Goal: Information Seeking & Learning: Learn about a topic

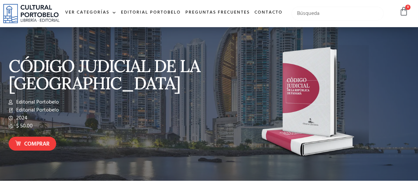
click at [319, 17] on input "text" at bounding box center [338, 14] width 92 height 14
type input "derecho"
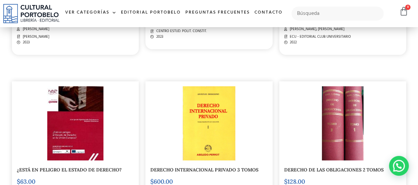
scroll to position [793, 0]
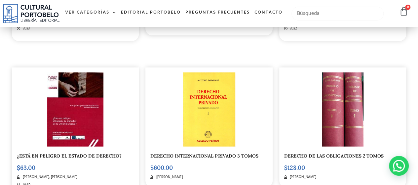
click at [329, 19] on input "text" at bounding box center [338, 14] width 92 height 14
type input "manual de derecho aministrativo manuel bernal"
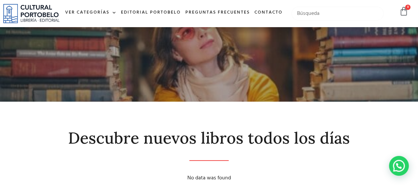
click at [320, 20] on input "text" at bounding box center [338, 14] width 92 height 14
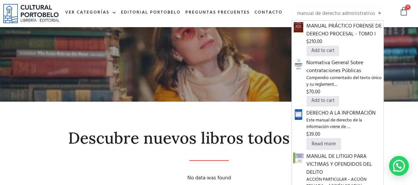
type input "manual de derecho administrativo"
